Goal: Navigation & Orientation: Find specific page/section

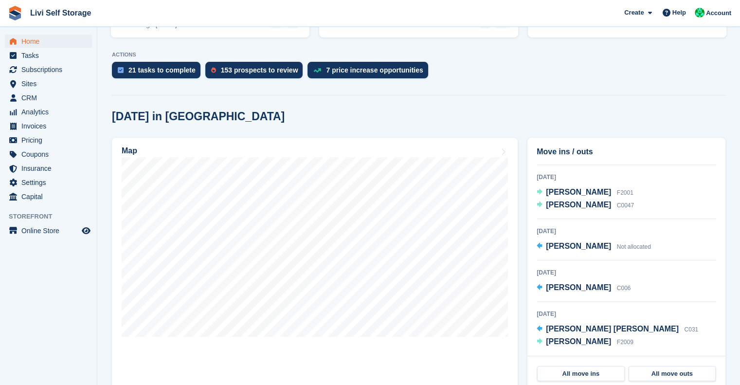
scroll to position [179, 0]
click at [27, 54] on span "Tasks" at bounding box center [50, 56] width 58 height 14
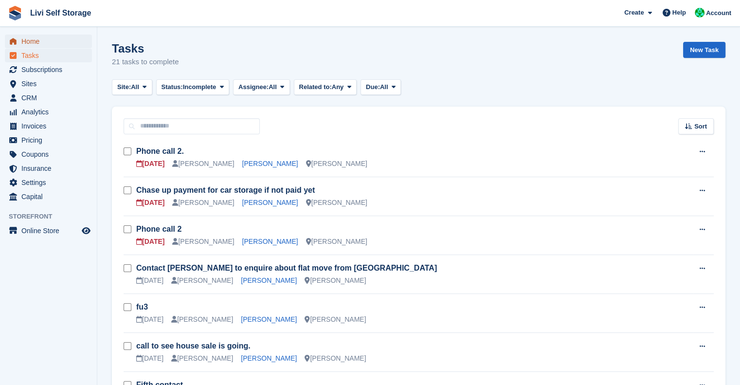
click at [26, 42] on span "Home" at bounding box center [50, 42] width 58 height 14
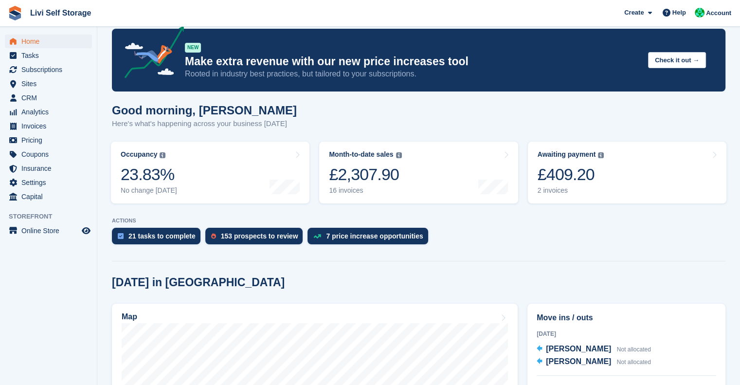
scroll to position [13, 0]
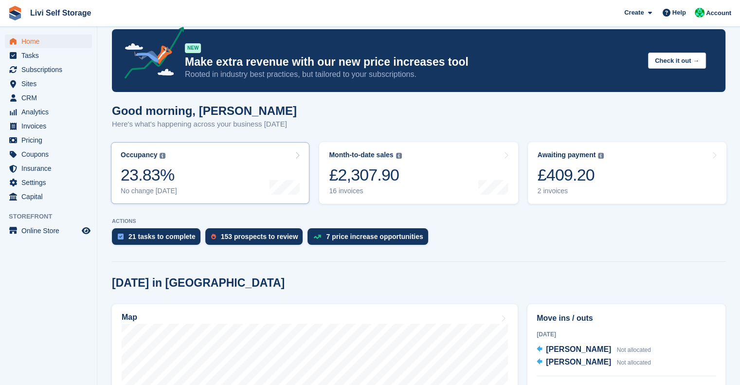
click at [144, 181] on div "23.83%" at bounding box center [149, 175] width 56 height 20
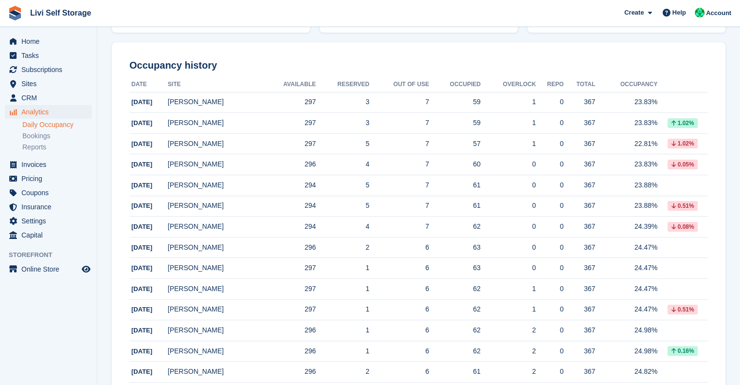
scroll to position [128, 0]
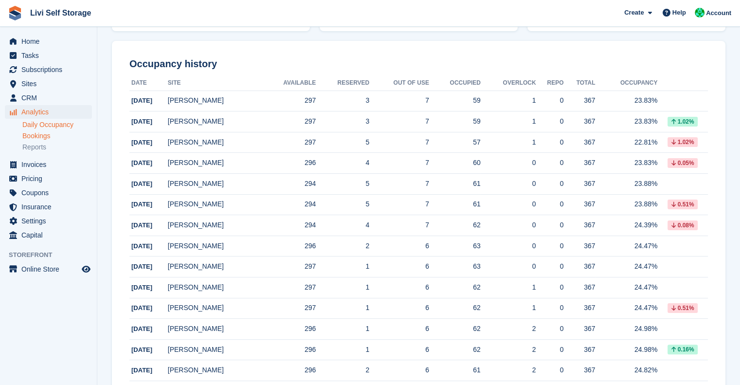
click at [39, 138] on link "Bookings" at bounding box center [57, 135] width 70 height 9
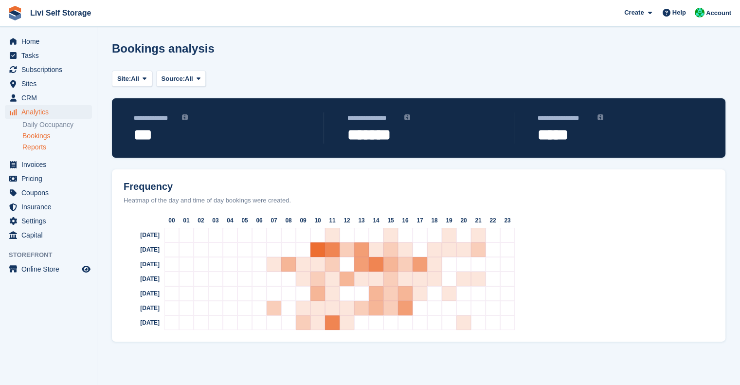
click at [36, 147] on link "Reports" at bounding box center [57, 147] width 70 height 9
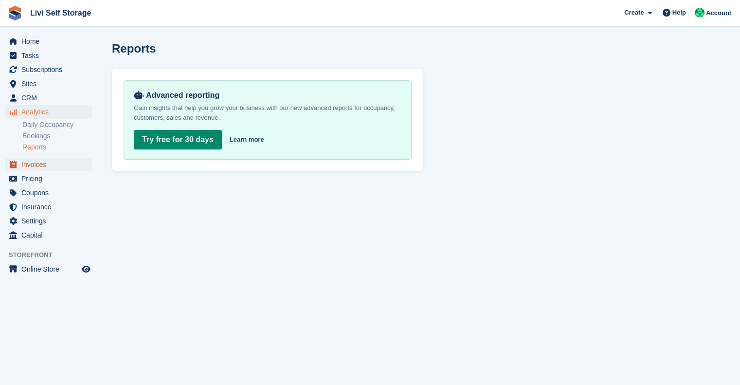
click at [33, 161] on span "Invoices" at bounding box center [50, 165] width 58 height 14
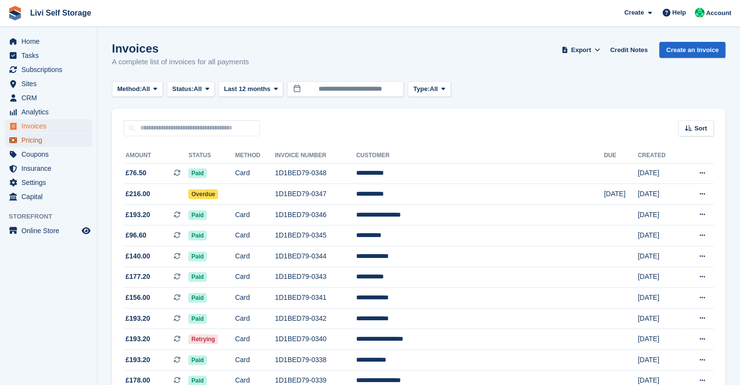
click at [23, 139] on span "Pricing" at bounding box center [50, 140] width 58 height 14
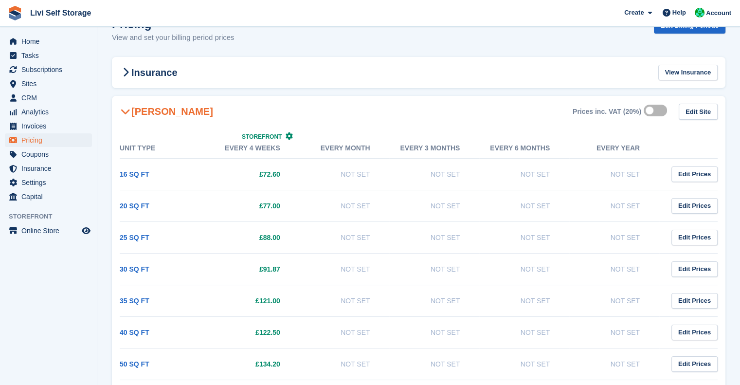
scroll to position [27, 0]
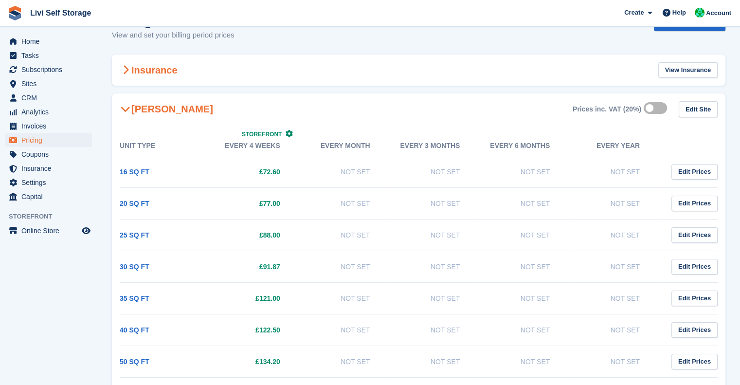
click at [123, 69] on icon at bounding box center [126, 70] width 6 height 10
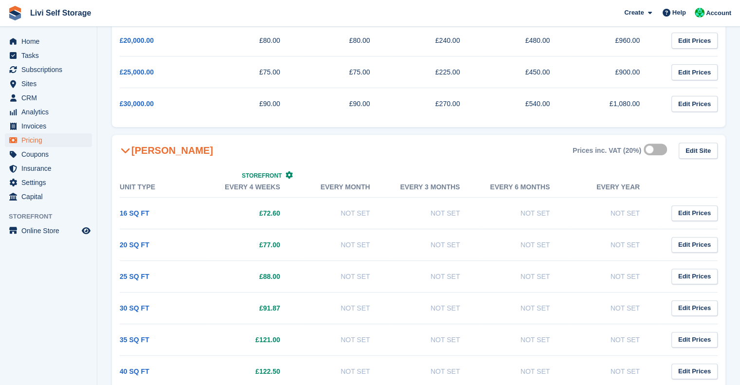
scroll to position [337, 0]
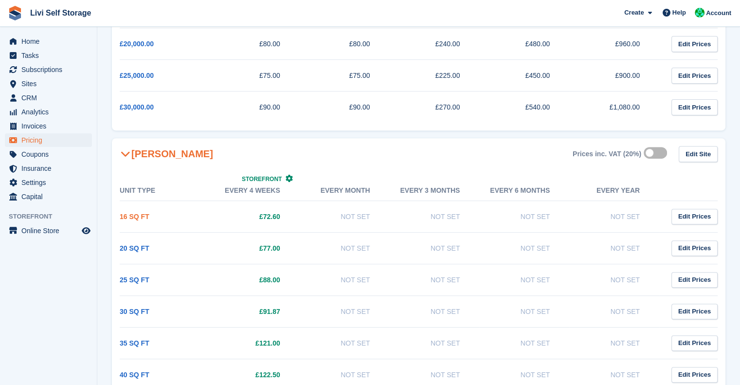
click at [135, 217] on link "16 SQ FT" at bounding box center [135, 217] width 30 height 8
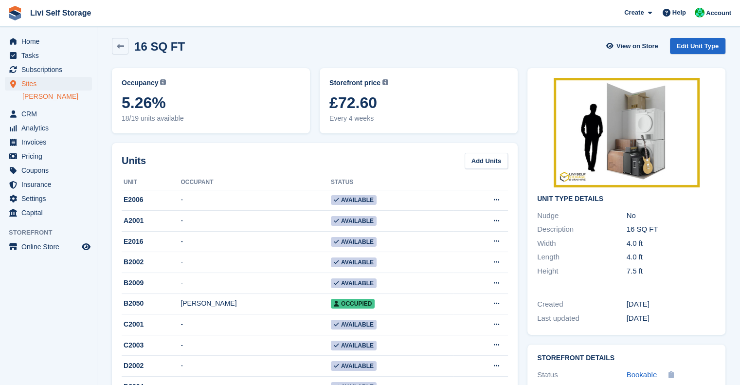
scroll to position [3, 0]
click at [128, 48] on link at bounding box center [120, 46] width 17 height 17
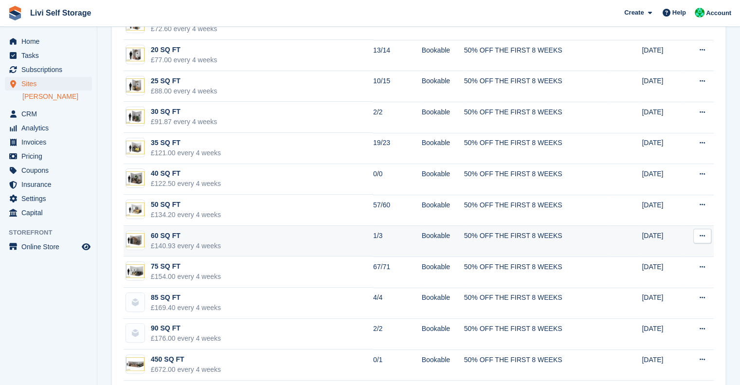
scroll to position [156, 0]
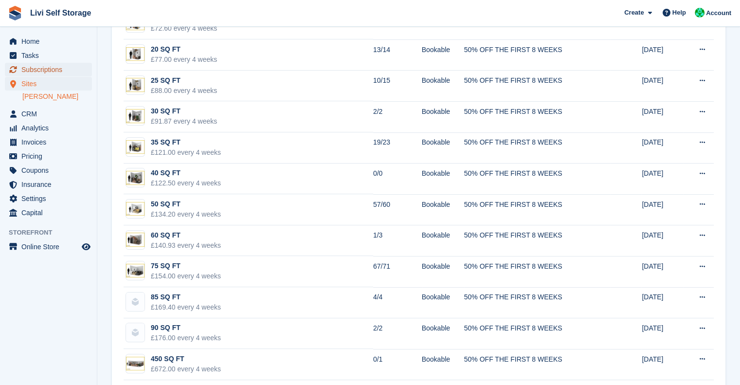
click at [33, 67] on span "Subscriptions" at bounding box center [50, 70] width 58 height 14
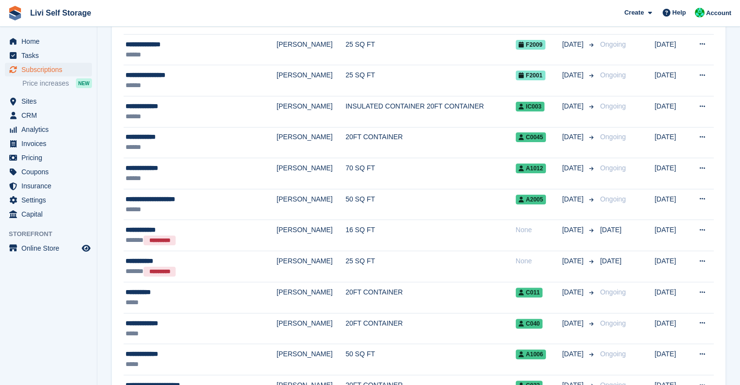
scroll to position [191, 0]
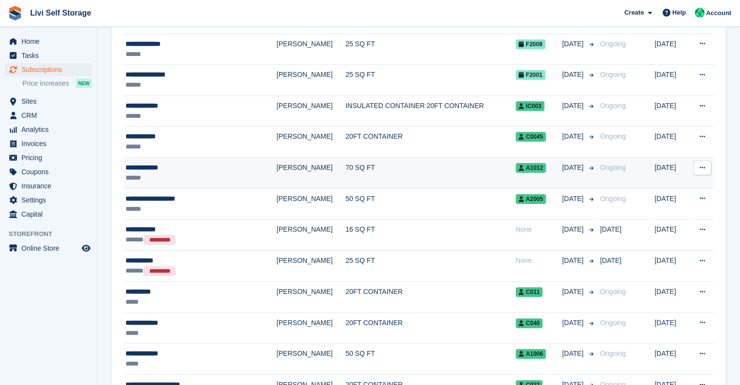
click at [283, 166] on td "[PERSON_NAME]" at bounding box center [311, 173] width 69 height 31
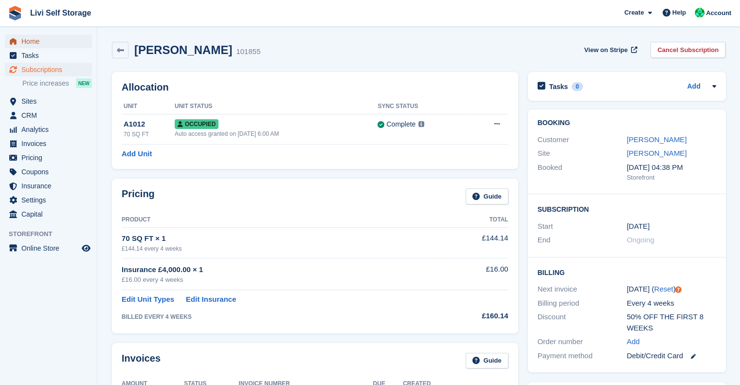
click at [36, 40] on span "Home" at bounding box center [50, 42] width 58 height 14
